Goal: Register for event/course

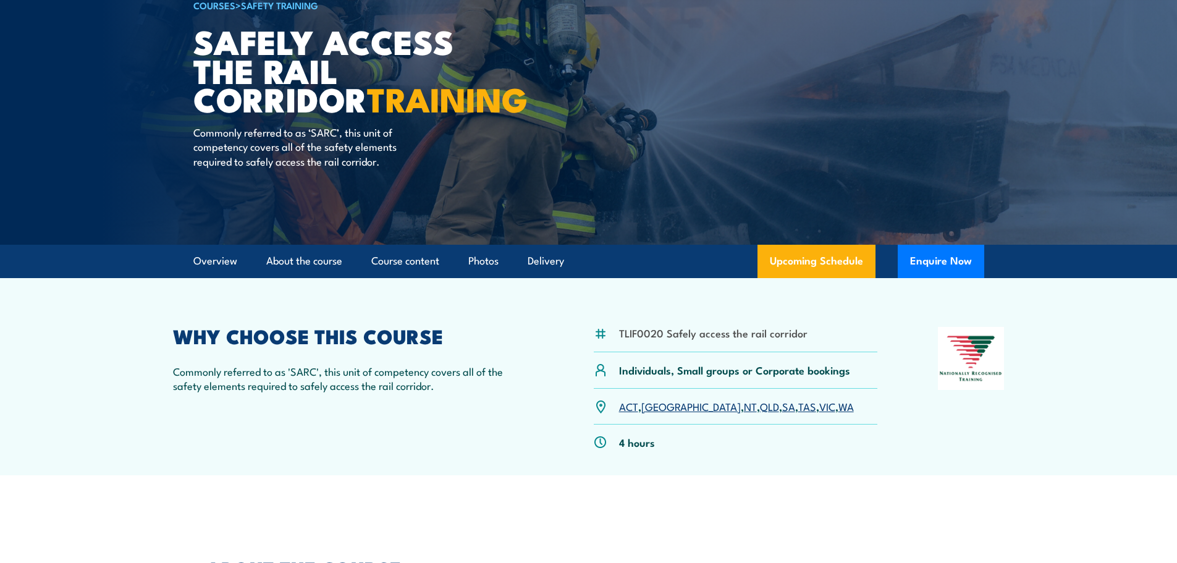
scroll to position [185, 0]
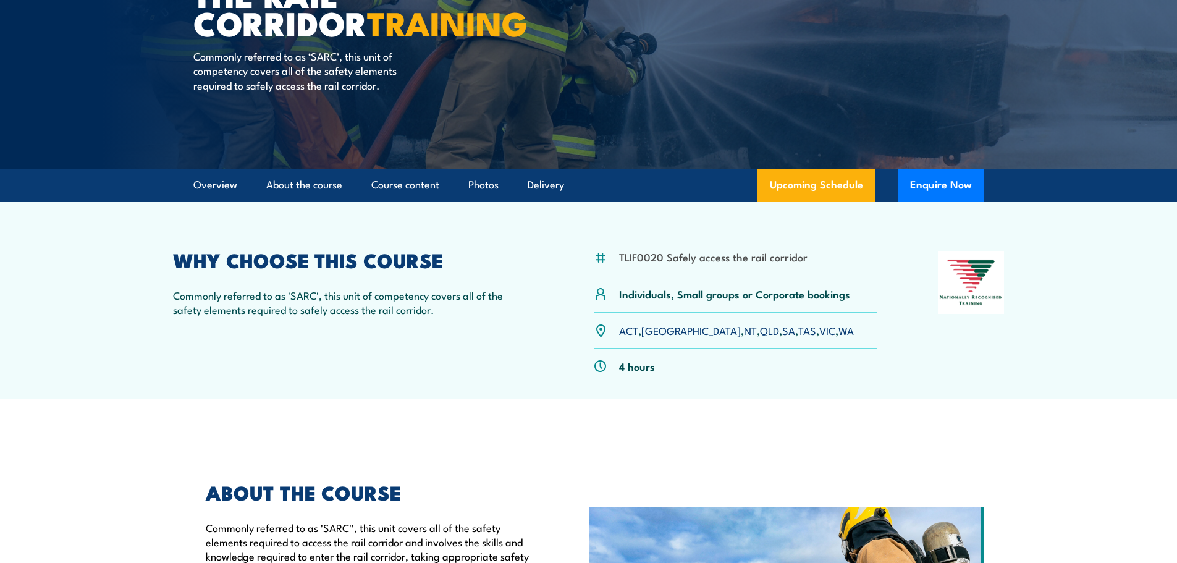
click at [760, 333] on link "QLD" at bounding box center [769, 329] width 19 height 15
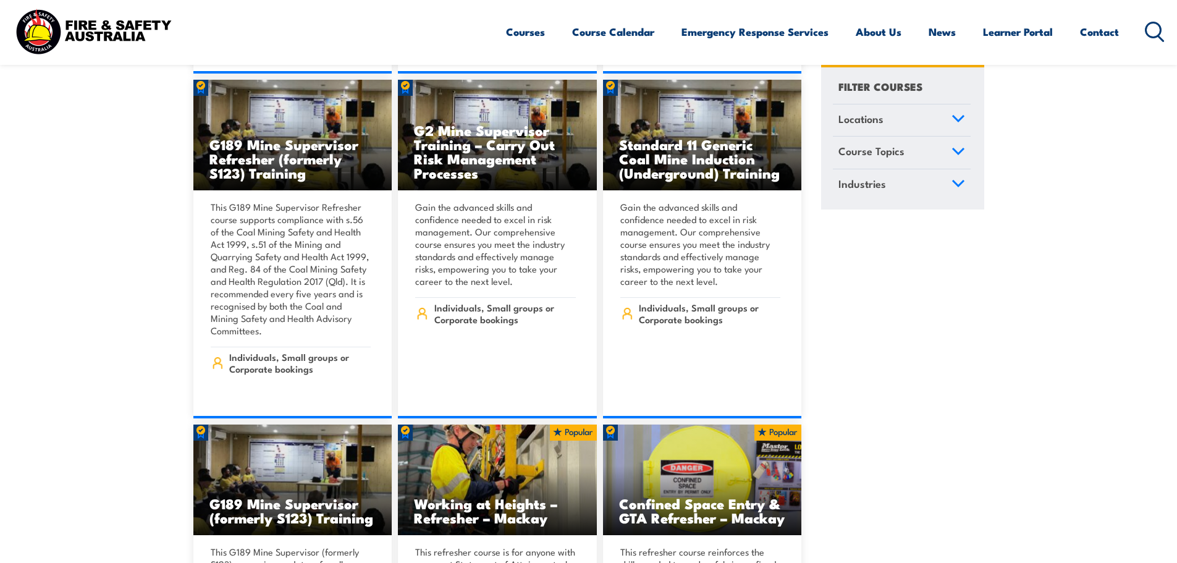
scroll to position [679, 0]
